Goal: Entertainment & Leisure: Consume media (video, audio)

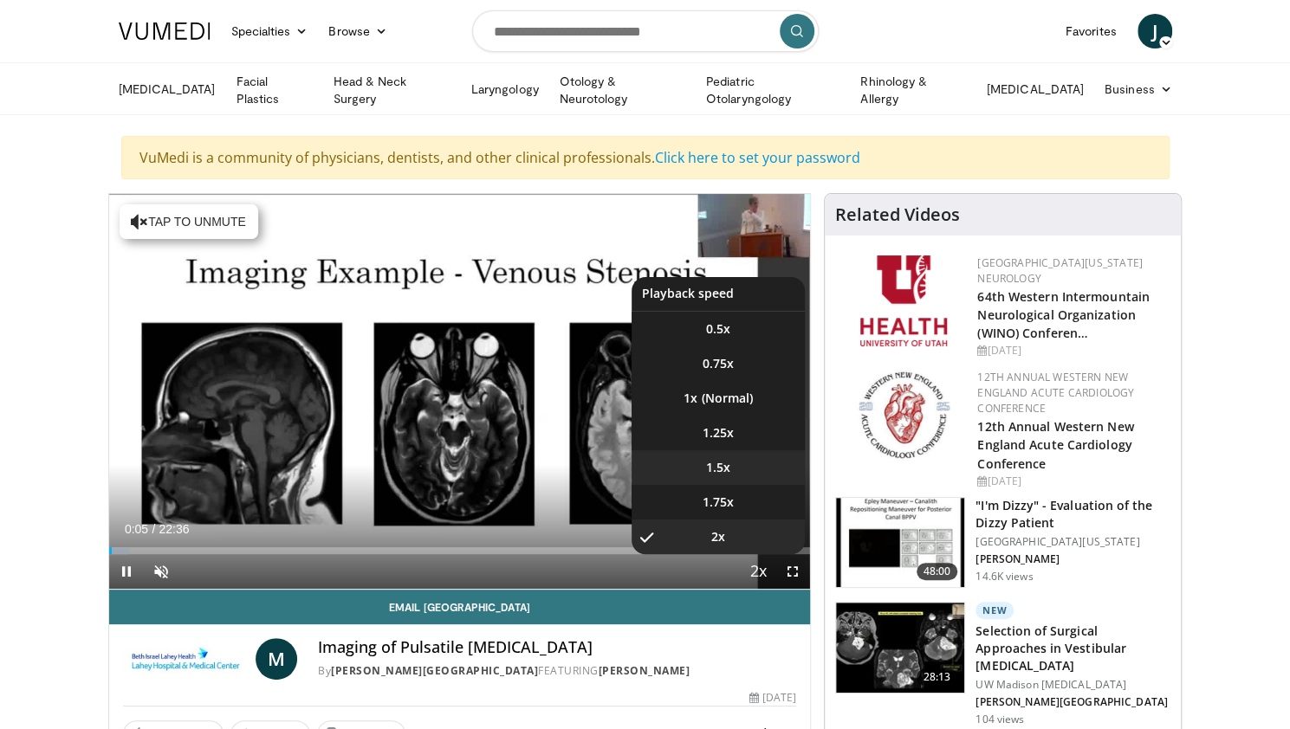
click at [716, 474] on li "1.5x" at bounding box center [717, 467] width 173 height 35
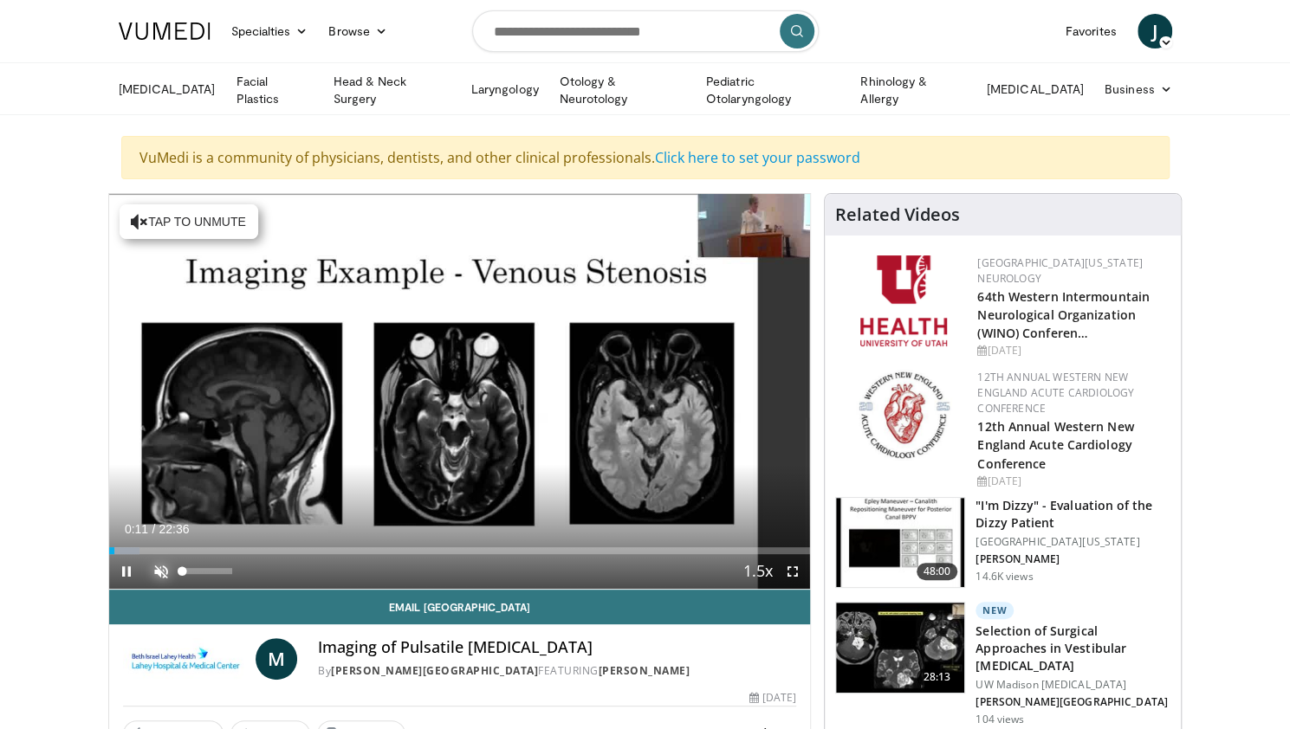
click at [159, 568] on span "Video Player" at bounding box center [161, 571] width 35 height 35
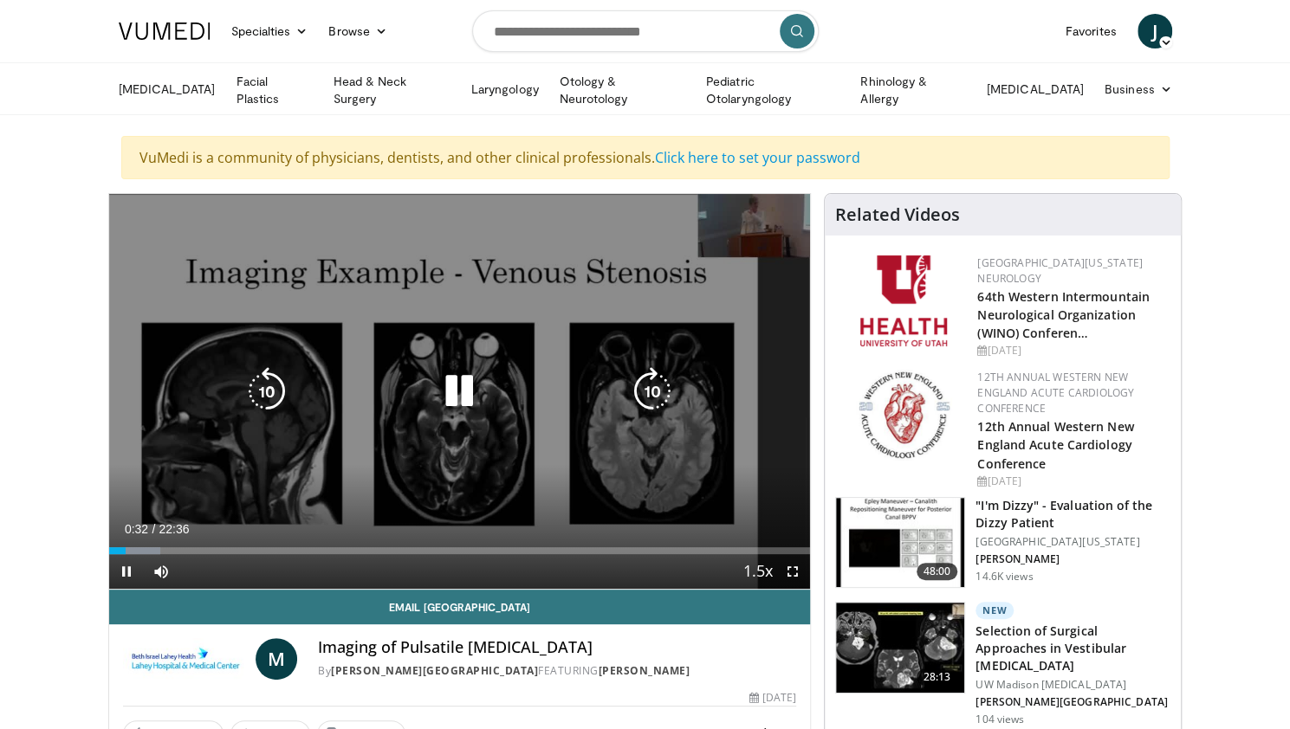
click at [653, 387] on icon "Video Player" at bounding box center [652, 391] width 49 height 49
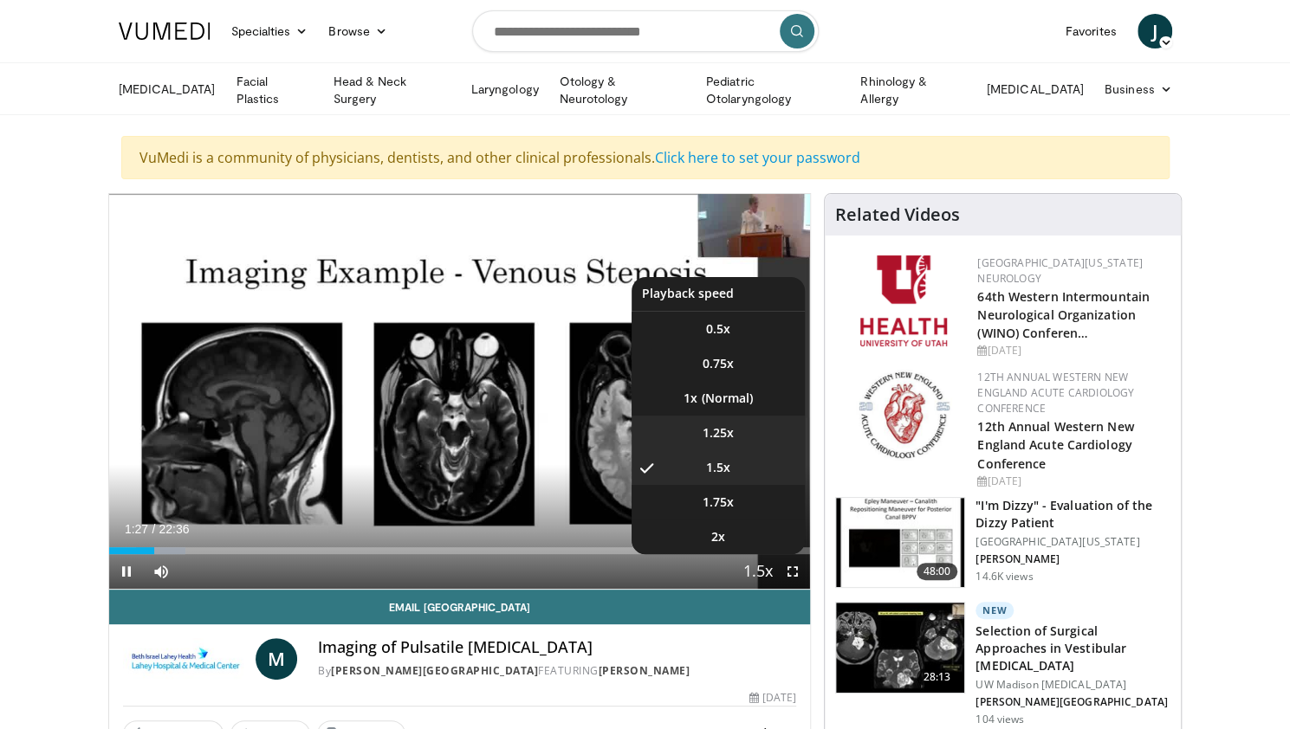
click at [712, 429] on span "1.25x" at bounding box center [718, 432] width 31 height 17
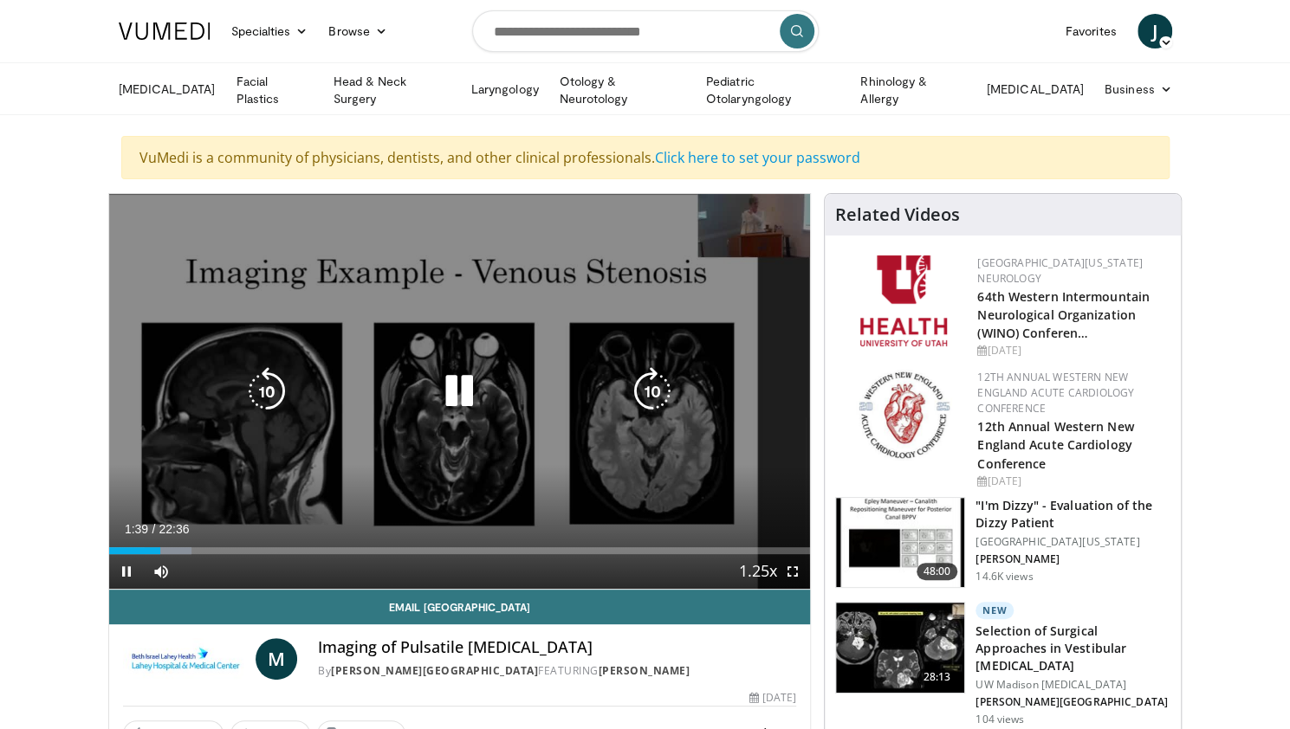
click at [646, 385] on icon "Video Player" at bounding box center [652, 391] width 49 height 49
click at [657, 379] on icon "Video Player" at bounding box center [652, 391] width 49 height 49
click at [644, 398] on icon "Video Player" at bounding box center [652, 391] width 49 height 49
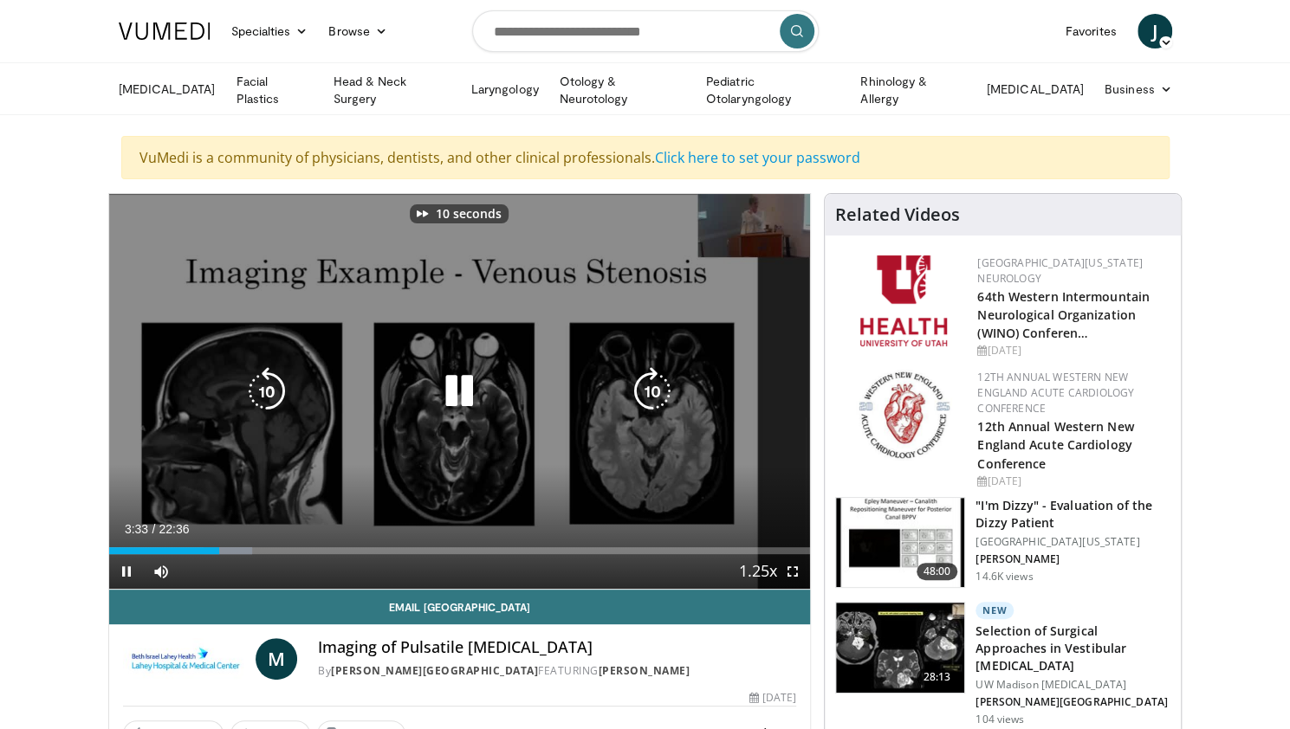
click at [644, 398] on icon "Video Player" at bounding box center [652, 391] width 49 height 49
click at [649, 384] on icon "Video Player" at bounding box center [652, 391] width 49 height 49
click at [648, 384] on icon "Video Player" at bounding box center [652, 391] width 49 height 49
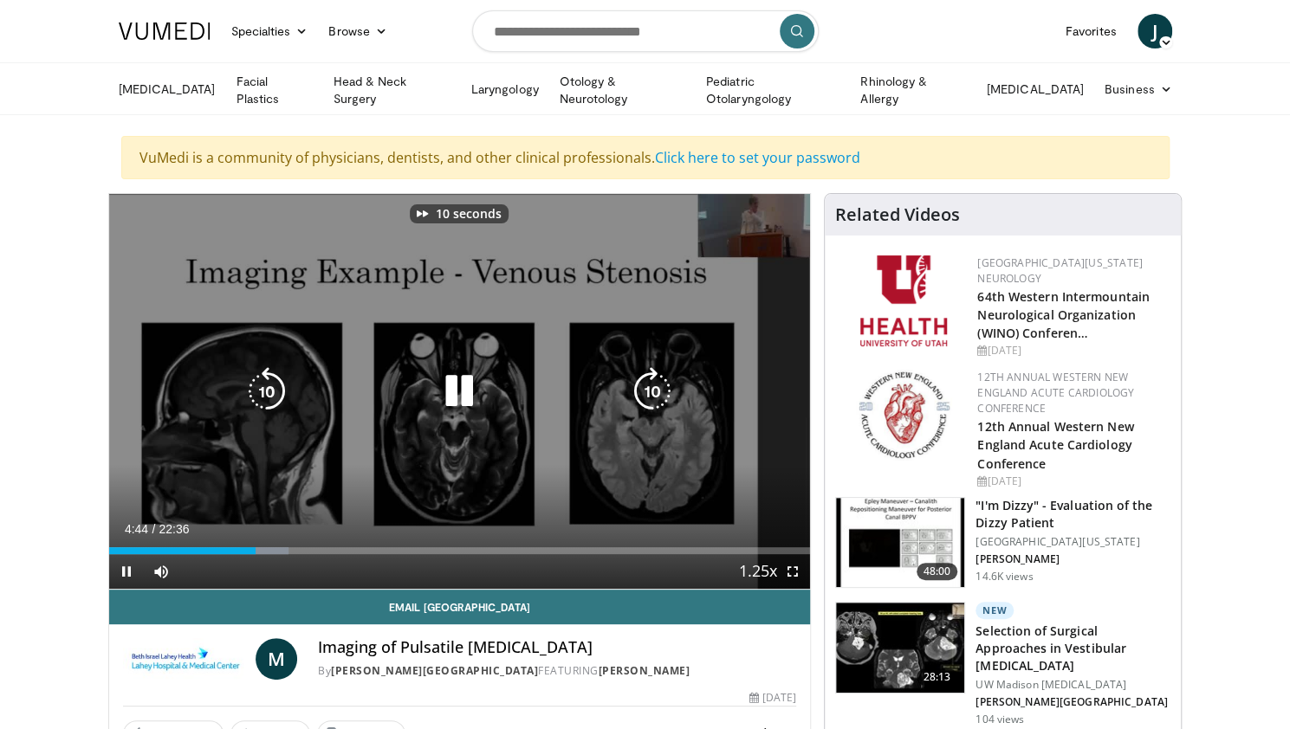
click at [648, 384] on icon "Video Player" at bounding box center [652, 391] width 49 height 49
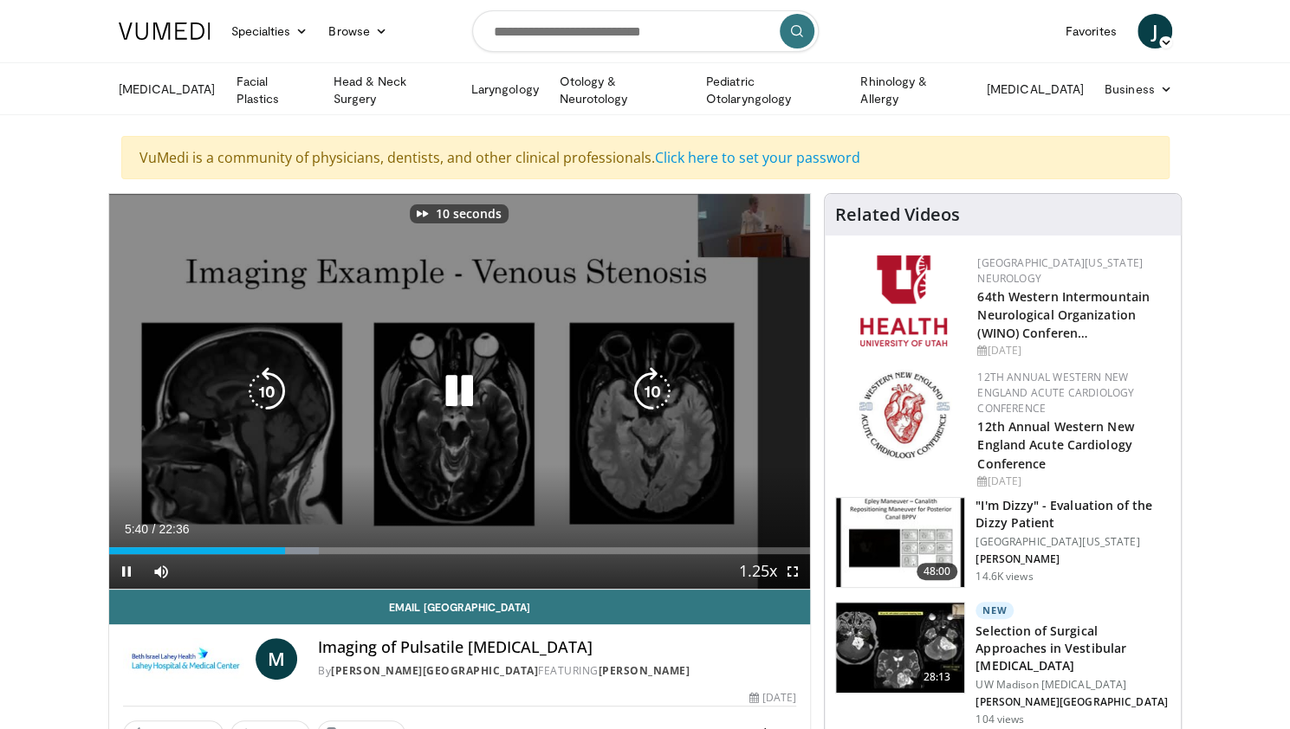
click at [648, 384] on icon "Video Player" at bounding box center [652, 391] width 49 height 49
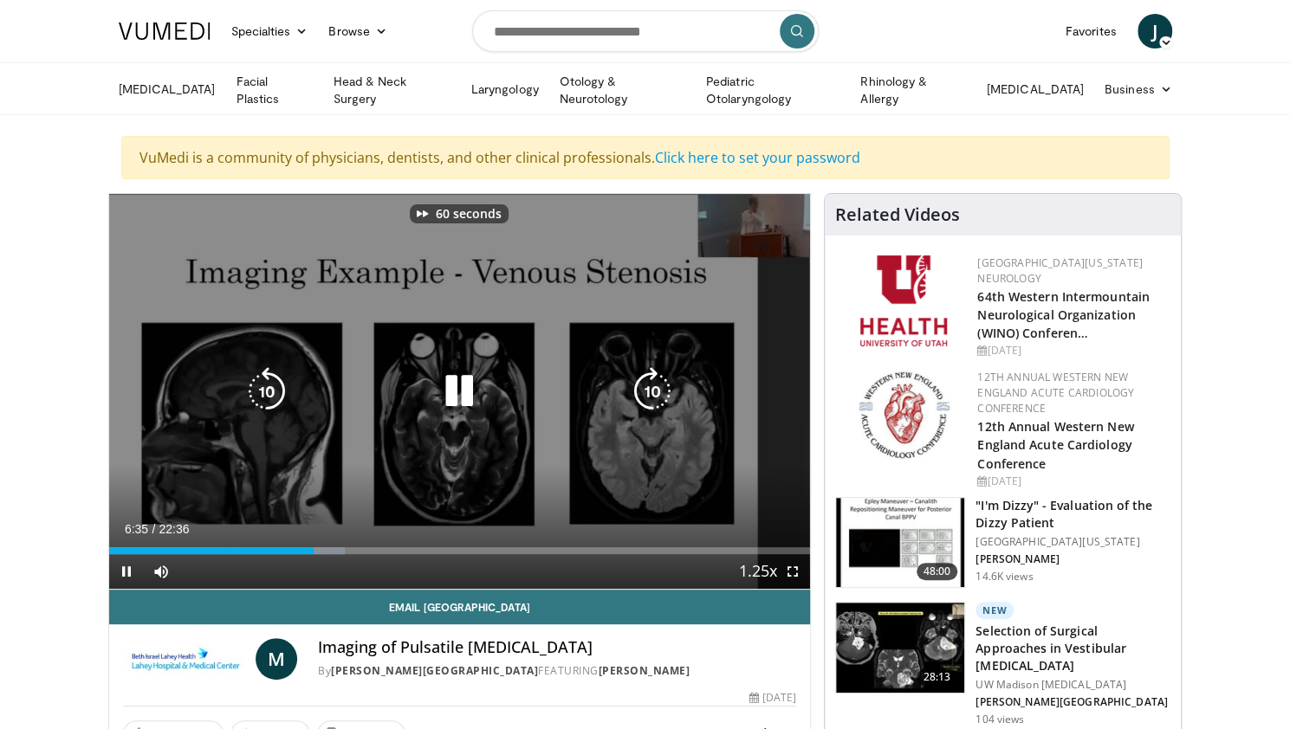
click at [648, 384] on icon "Video Player" at bounding box center [652, 391] width 49 height 49
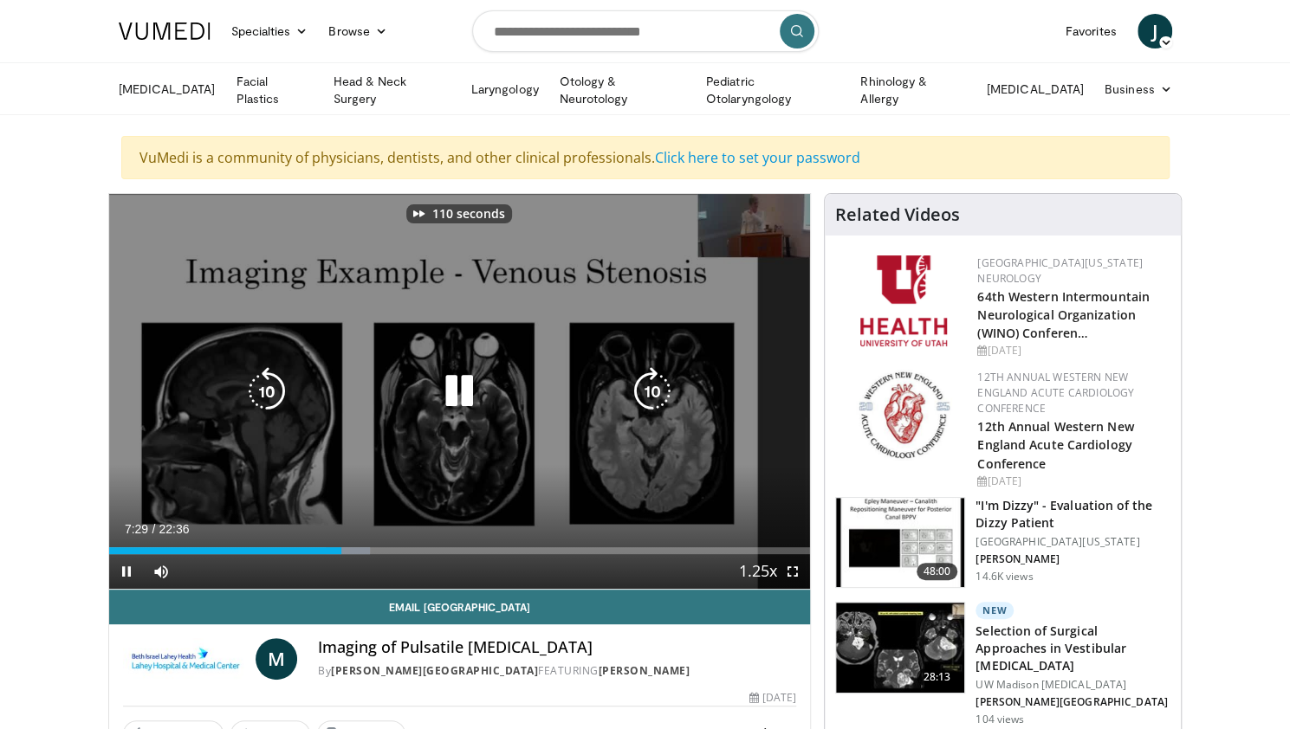
click at [648, 384] on icon "Video Player" at bounding box center [652, 391] width 49 height 49
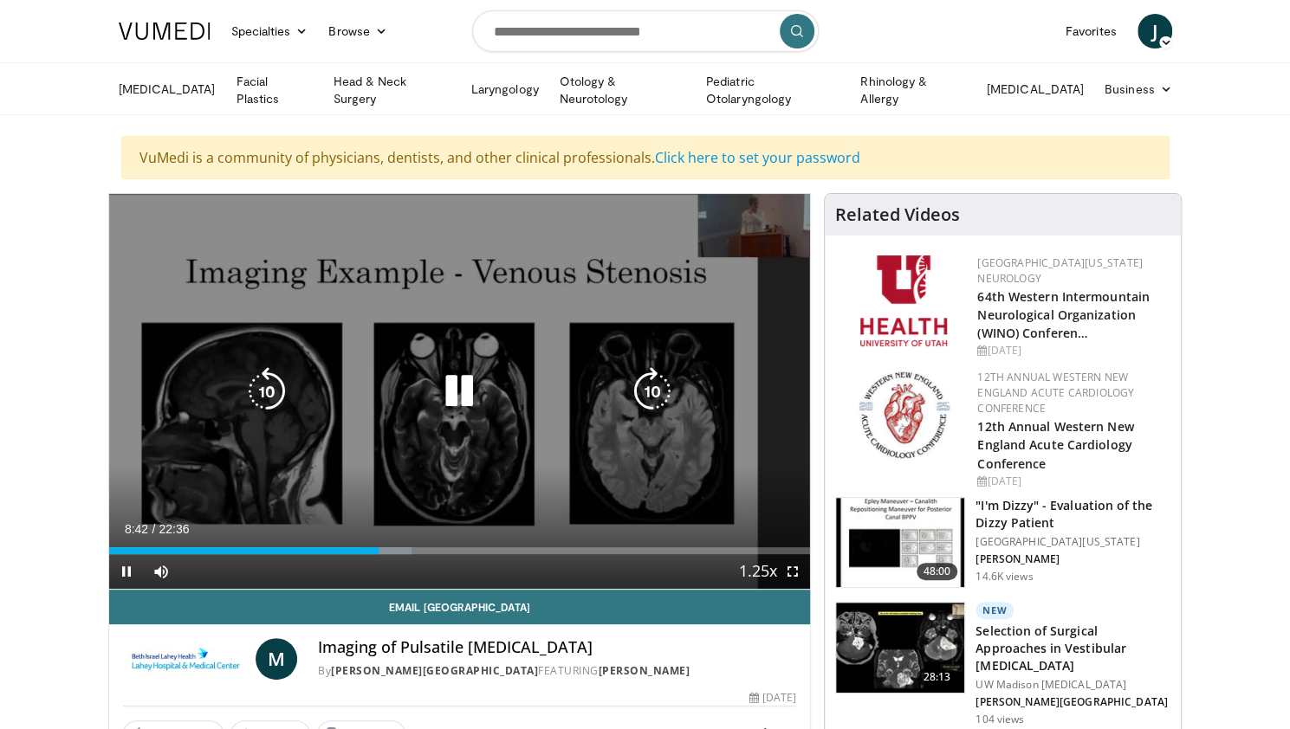
click at [648, 387] on icon "Video Player" at bounding box center [652, 391] width 49 height 49
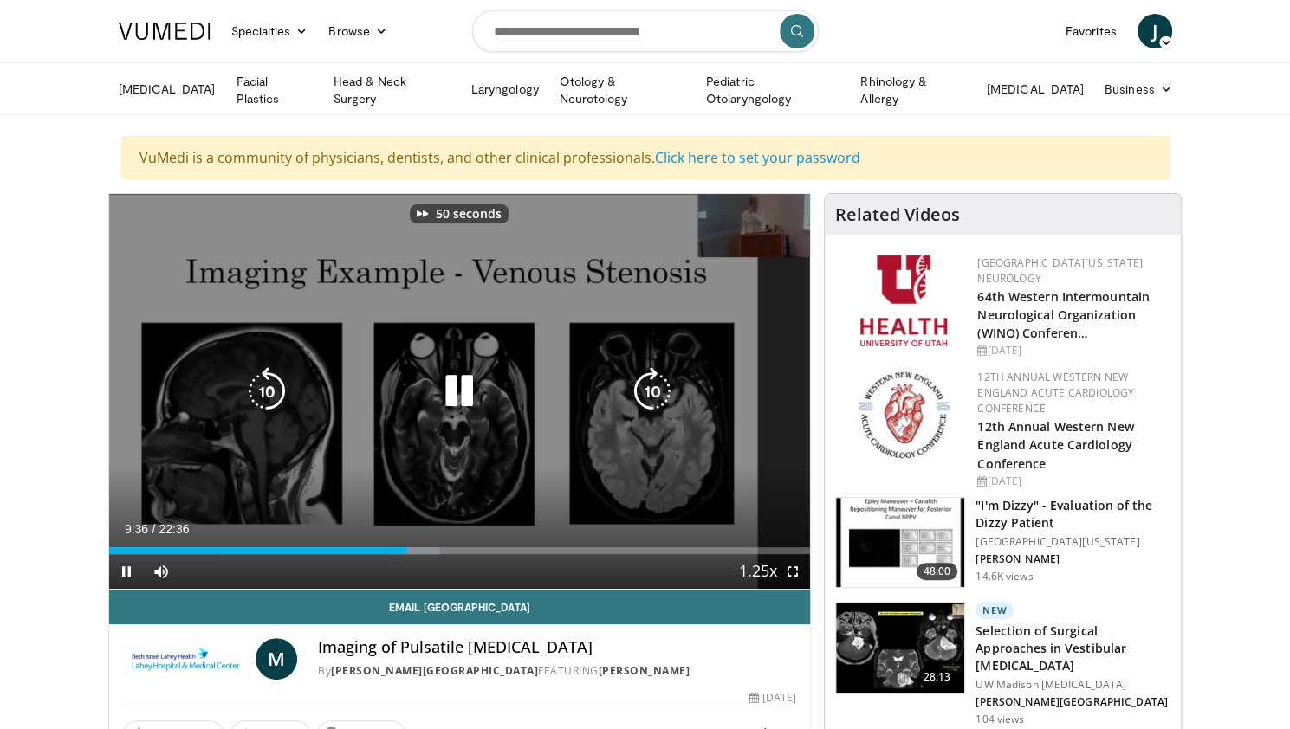
click at [648, 387] on icon "Video Player" at bounding box center [652, 391] width 49 height 49
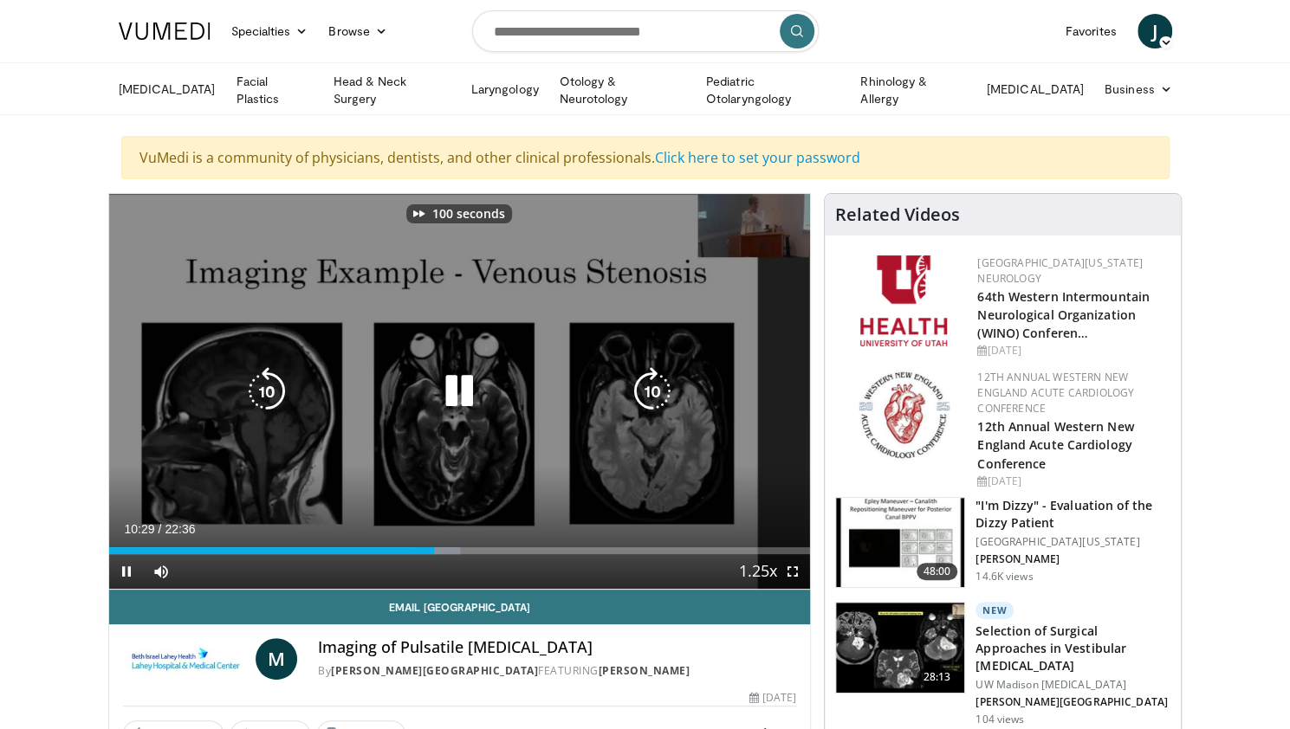
click at [648, 387] on icon "Video Player" at bounding box center [652, 391] width 49 height 49
click at [269, 389] on icon "Video Player" at bounding box center [266, 391] width 49 height 49
click at [651, 393] on icon "Video Player" at bounding box center [652, 391] width 49 height 49
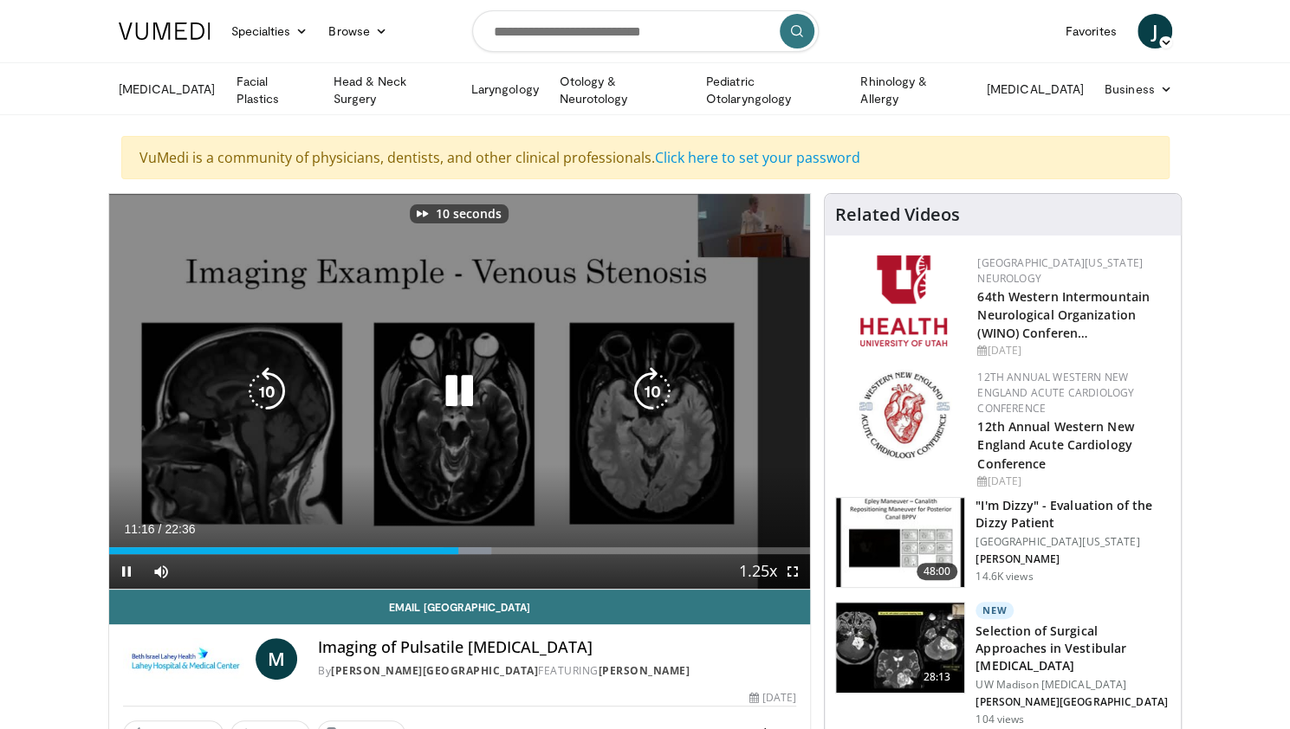
click at [651, 393] on icon "Video Player" at bounding box center [652, 391] width 49 height 49
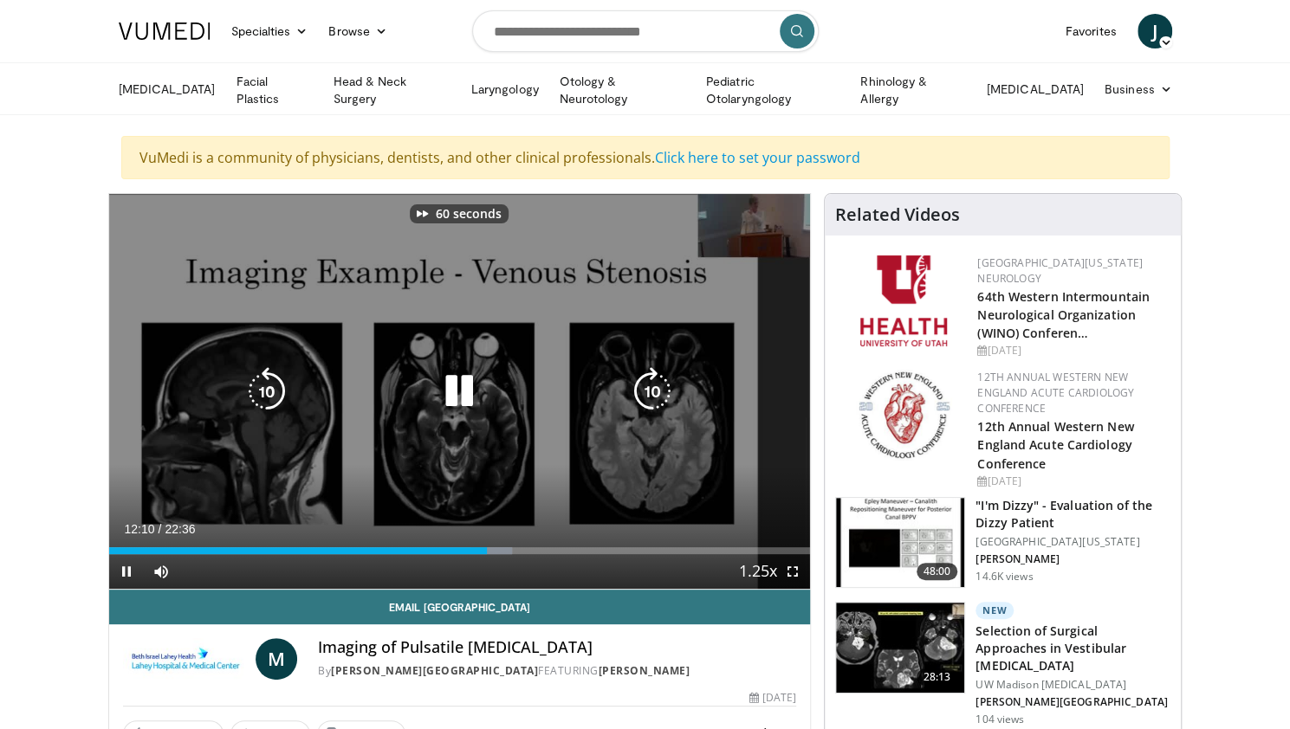
click at [651, 393] on icon "Video Player" at bounding box center [652, 391] width 49 height 49
click at [569, 433] on div "80 seconds Tap to unmute" at bounding box center [460, 391] width 702 height 395
click at [455, 389] on icon "Video Player" at bounding box center [459, 391] width 49 height 49
click at [653, 384] on icon "Video Player" at bounding box center [652, 391] width 49 height 49
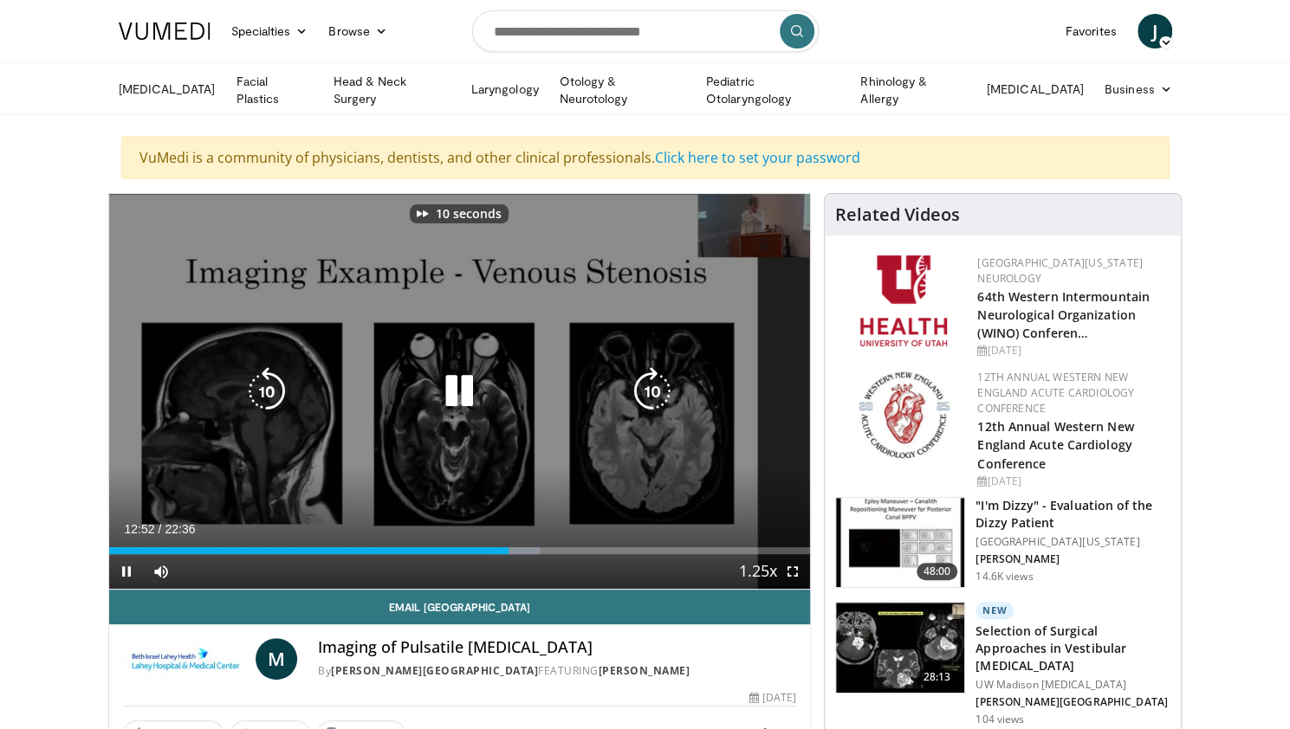
click at [653, 384] on icon "Video Player" at bounding box center [652, 391] width 49 height 49
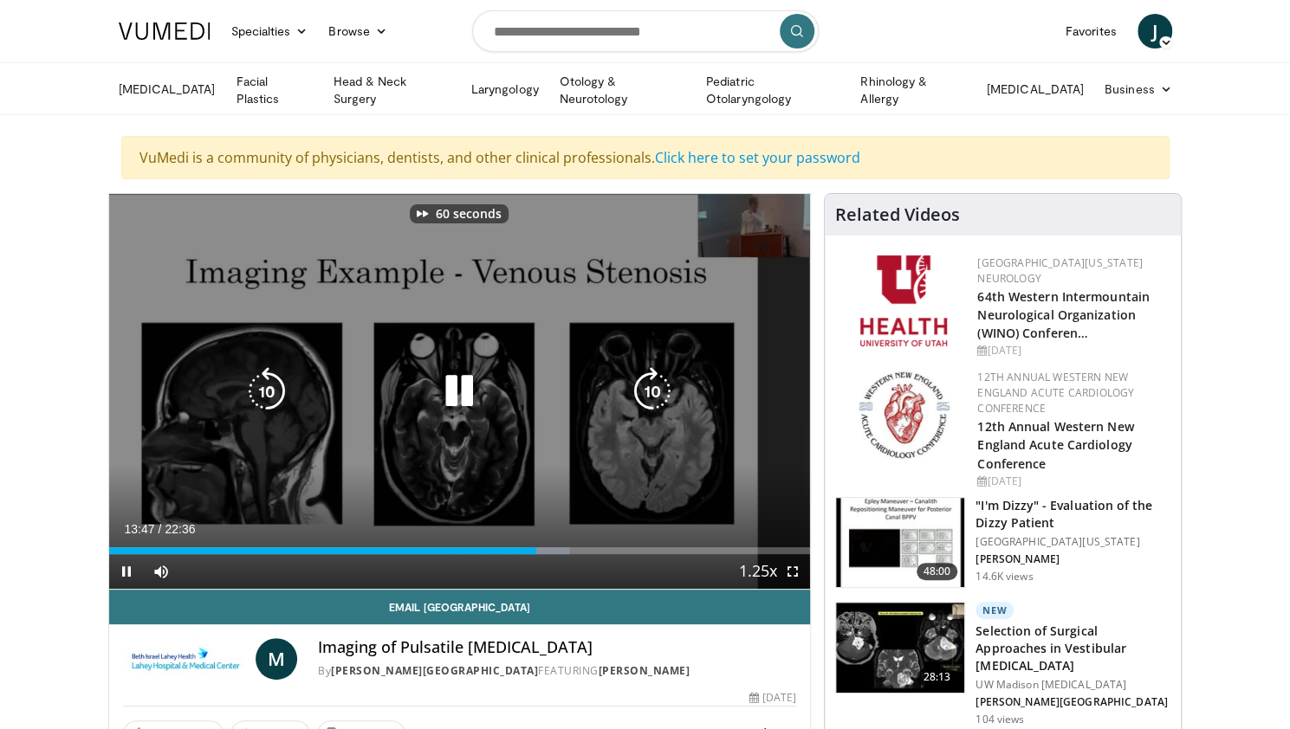
click at [653, 384] on icon "Video Player" at bounding box center [652, 391] width 49 height 49
click at [658, 384] on icon "Video Player" at bounding box center [652, 391] width 49 height 49
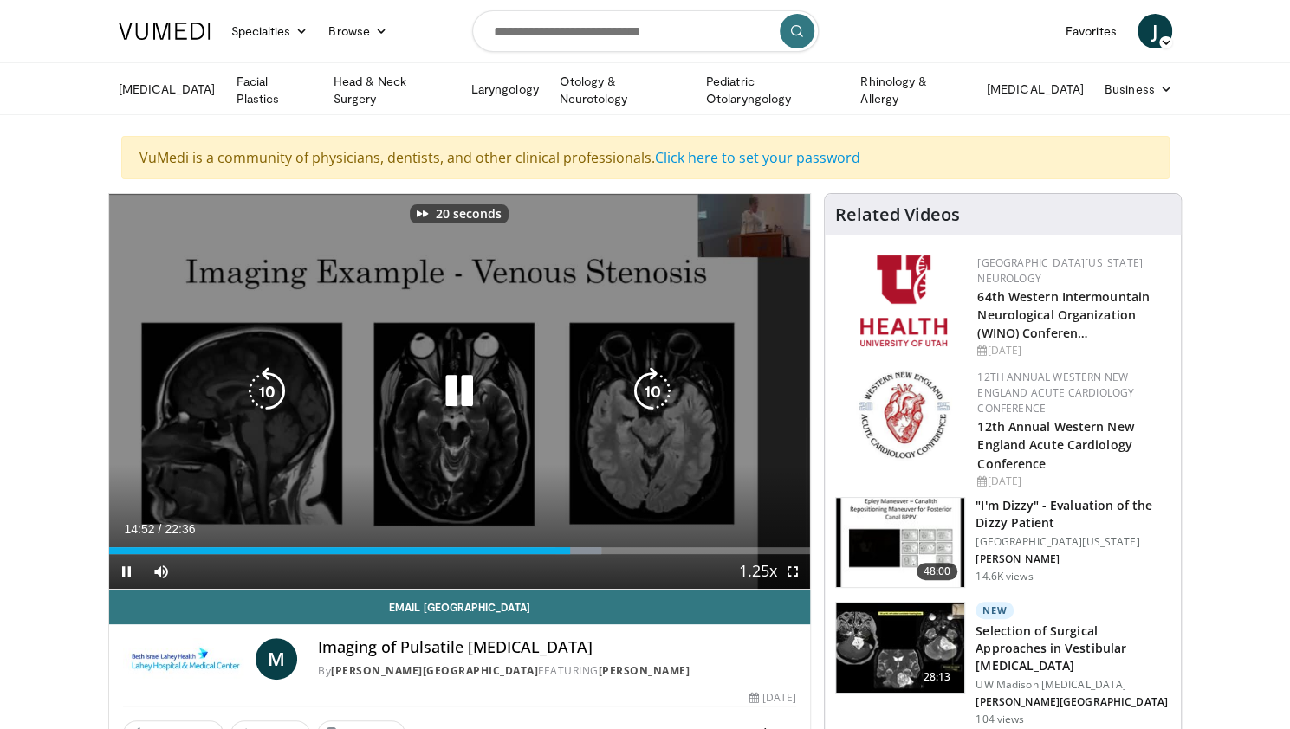
click at [658, 384] on icon "Video Player" at bounding box center [652, 391] width 49 height 49
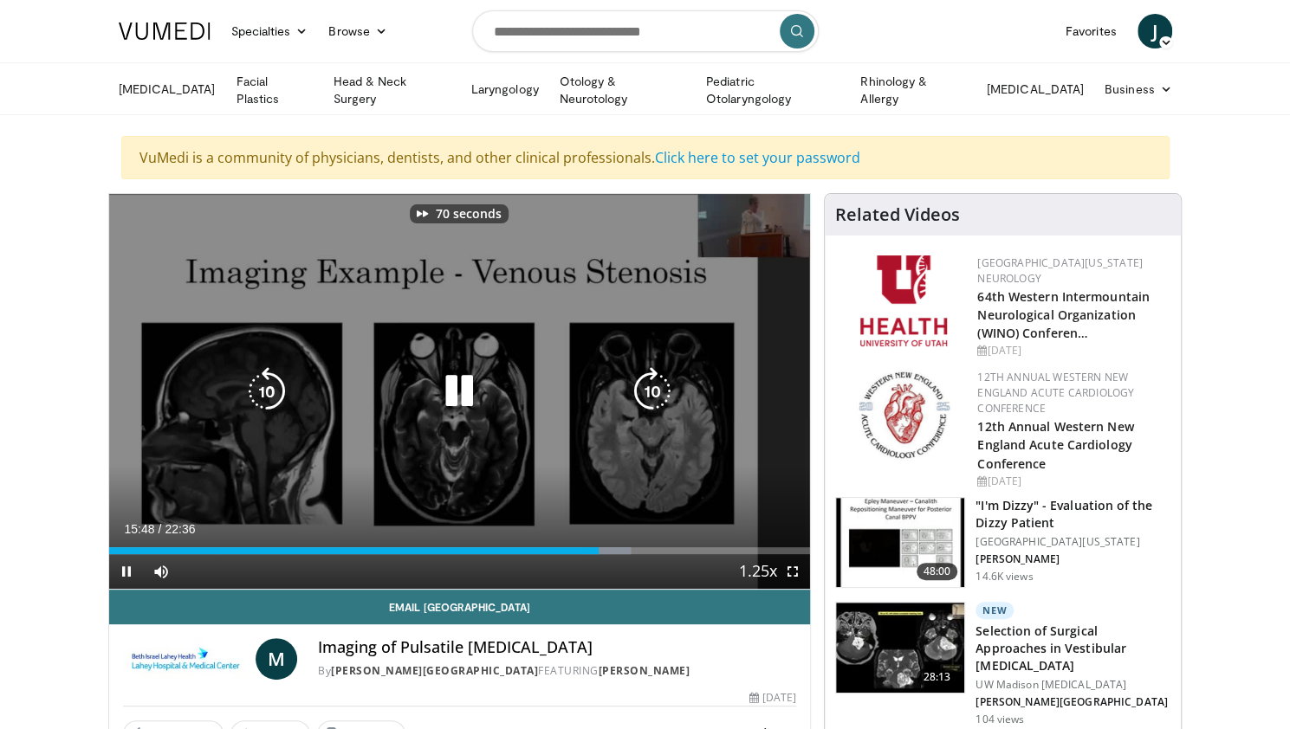
click at [658, 384] on icon "Video Player" at bounding box center [652, 391] width 49 height 49
click at [657, 385] on icon "Video Player" at bounding box center [652, 391] width 49 height 49
click at [646, 392] on icon "Video Player" at bounding box center [652, 391] width 49 height 49
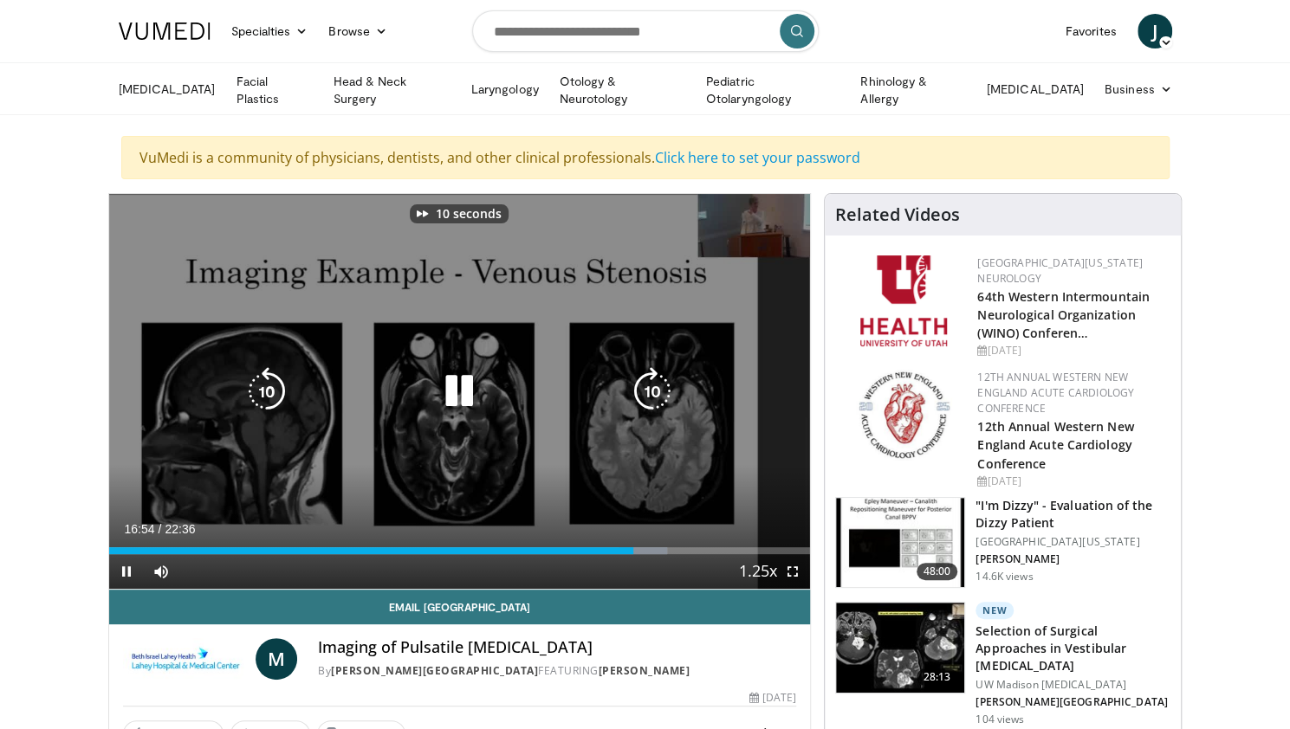
click at [646, 392] on icon "Video Player" at bounding box center [652, 391] width 49 height 49
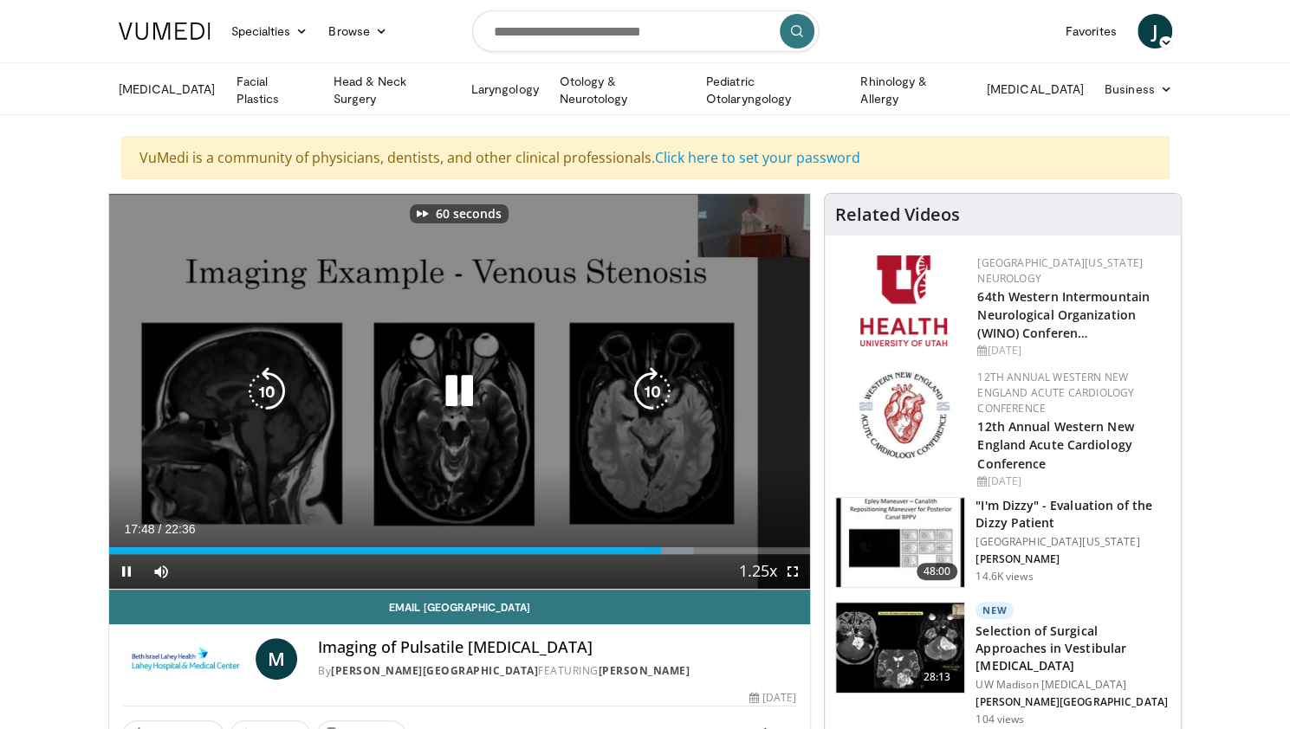
click at [646, 392] on icon "Video Player" at bounding box center [652, 391] width 49 height 49
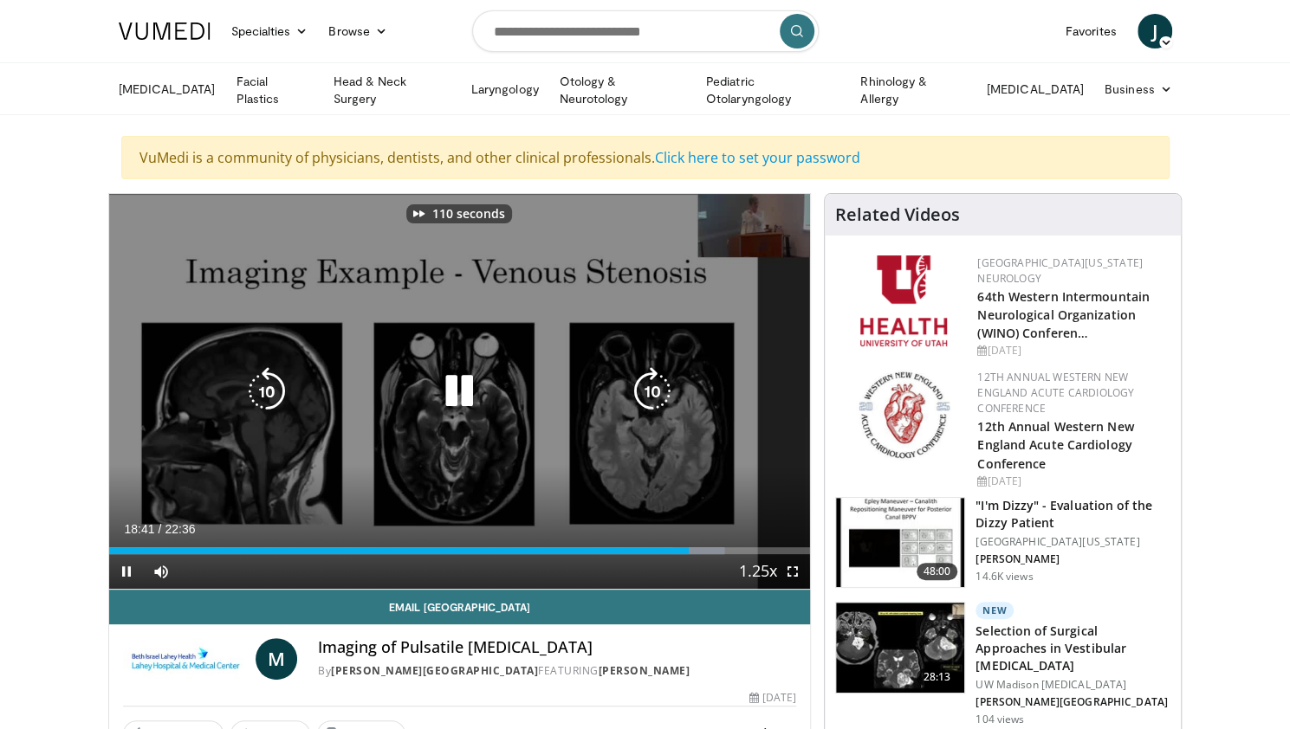
click at [646, 392] on icon "Video Player" at bounding box center [652, 391] width 49 height 49
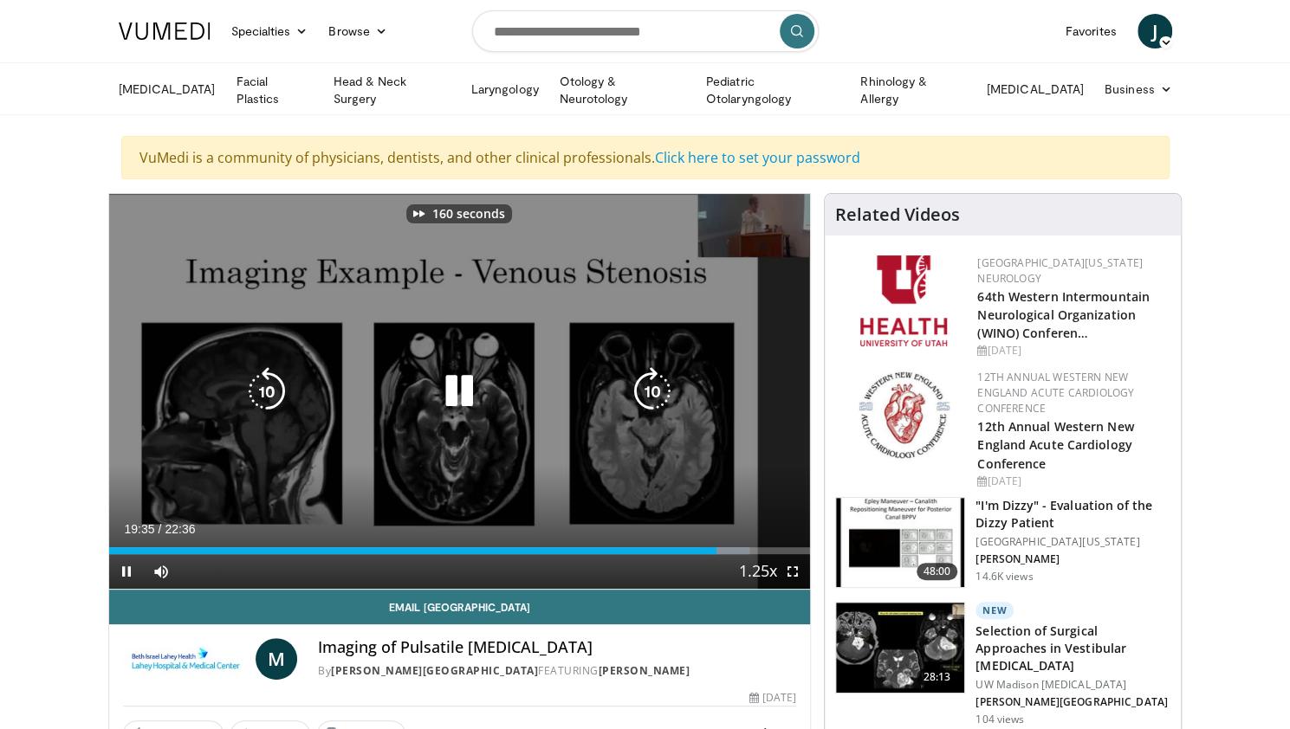
click at [646, 392] on icon "Video Player" at bounding box center [652, 391] width 49 height 49
click at [644, 396] on icon "Video Player" at bounding box center [652, 391] width 49 height 49
click at [651, 392] on icon "Video Player" at bounding box center [652, 391] width 49 height 49
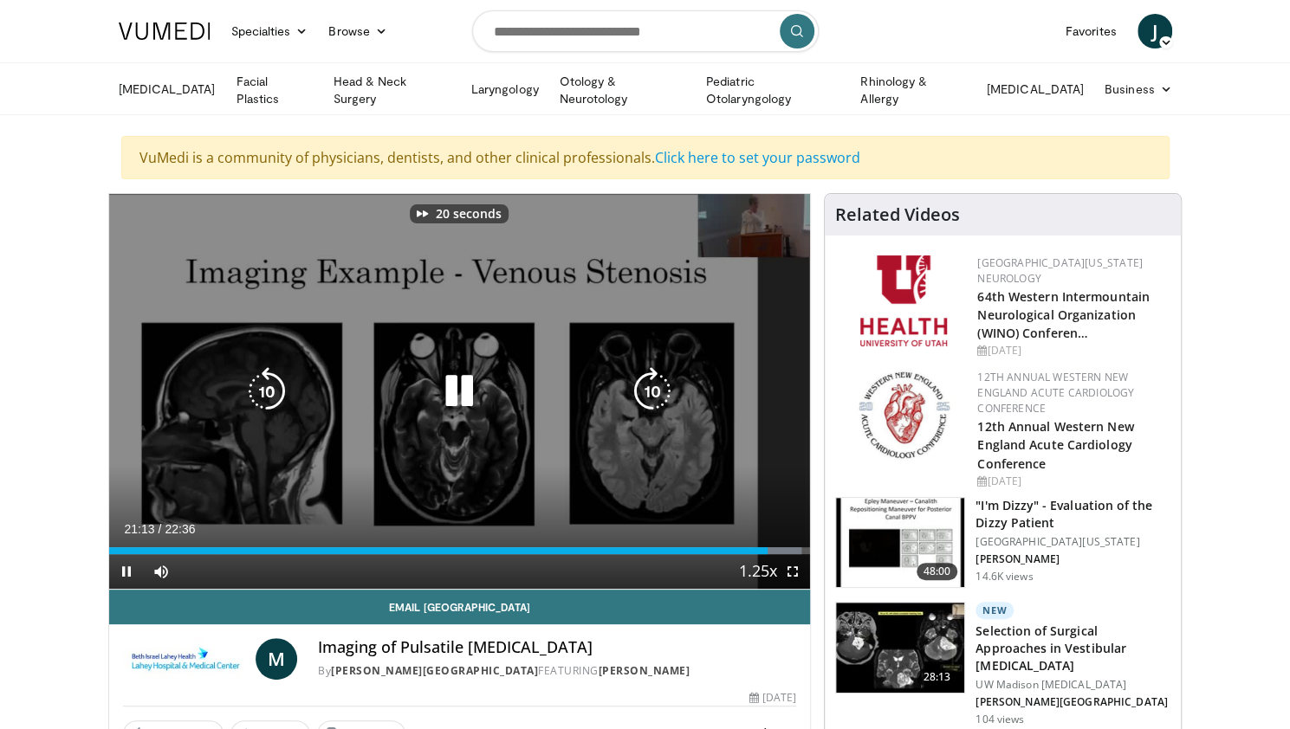
click at [651, 392] on icon "Video Player" at bounding box center [652, 391] width 49 height 49
click at [647, 396] on icon "Video Player" at bounding box center [652, 391] width 49 height 49
